Goal: Task Accomplishment & Management: Manage account settings

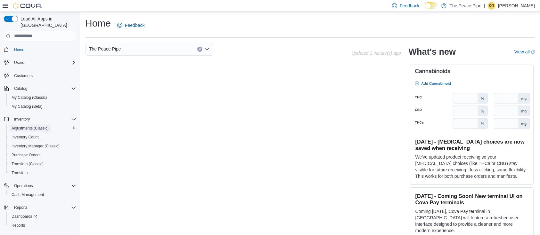
click at [31, 126] on span "Adjustments (Classic)" at bounding box center [30, 128] width 37 height 5
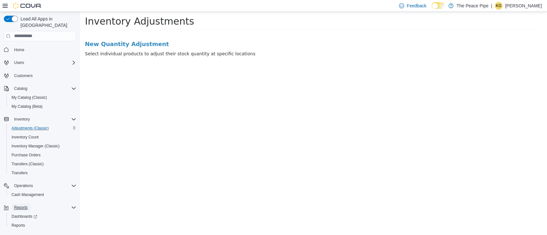
click at [25, 205] on span "Reports" at bounding box center [20, 207] width 13 height 5
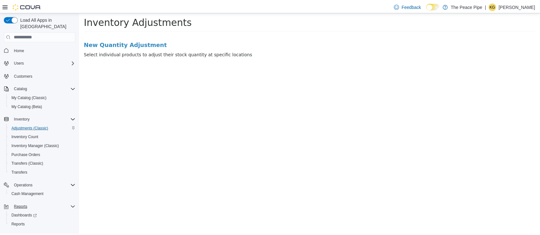
scroll to position [8, 0]
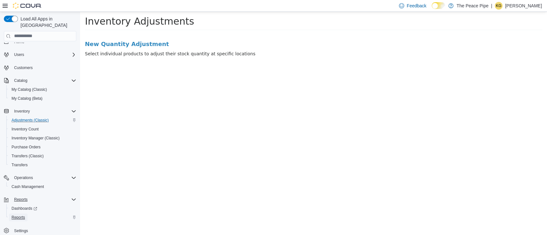
click at [18, 215] on span "Reports" at bounding box center [18, 217] width 13 height 5
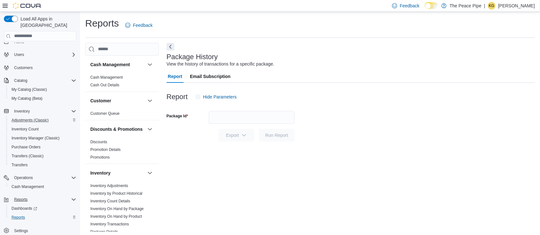
scroll to position [2, 0]
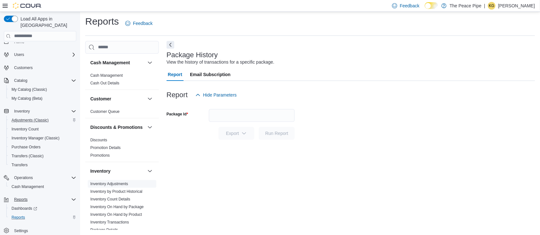
click at [121, 186] on link "Inventory Adjustments" at bounding box center [109, 184] width 38 height 4
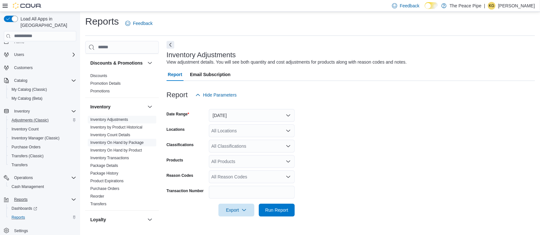
scroll to position [65, 0]
click at [515, 8] on p "Khushi Gajeeban" at bounding box center [516, 6] width 37 height 8
click at [491, 61] on span "Sign Out" at bounding box center [493, 61] width 17 height 6
